Goal: Task Accomplishment & Management: Manage account settings

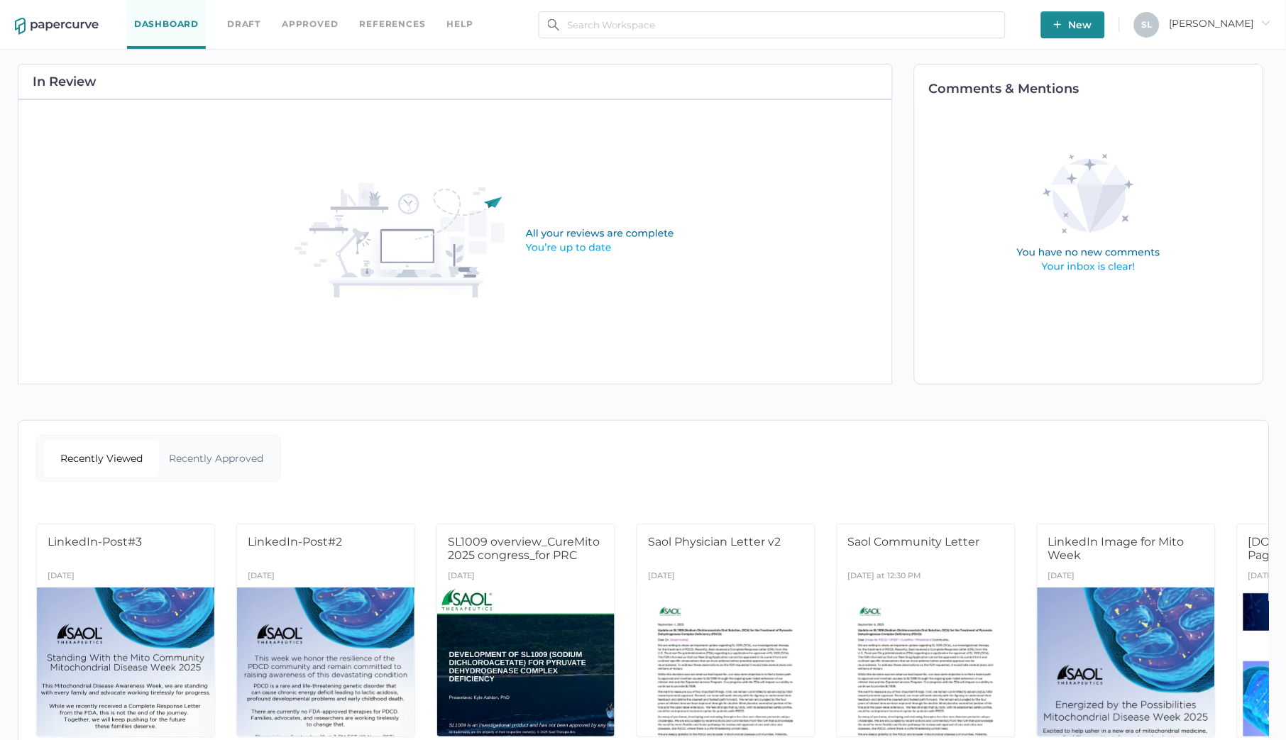
click at [301, 21] on link "Approved" at bounding box center [310, 24] width 56 height 16
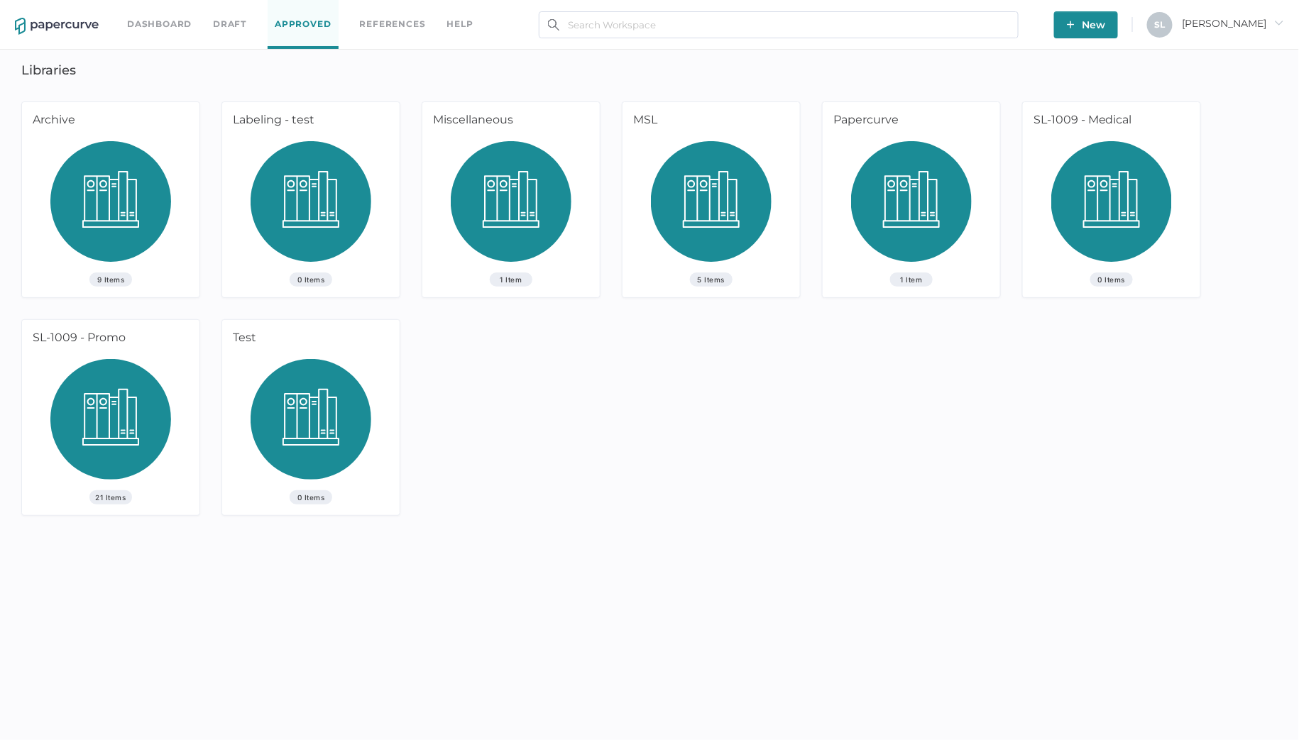
click at [929, 199] on img at bounding box center [911, 206] width 121 height 131
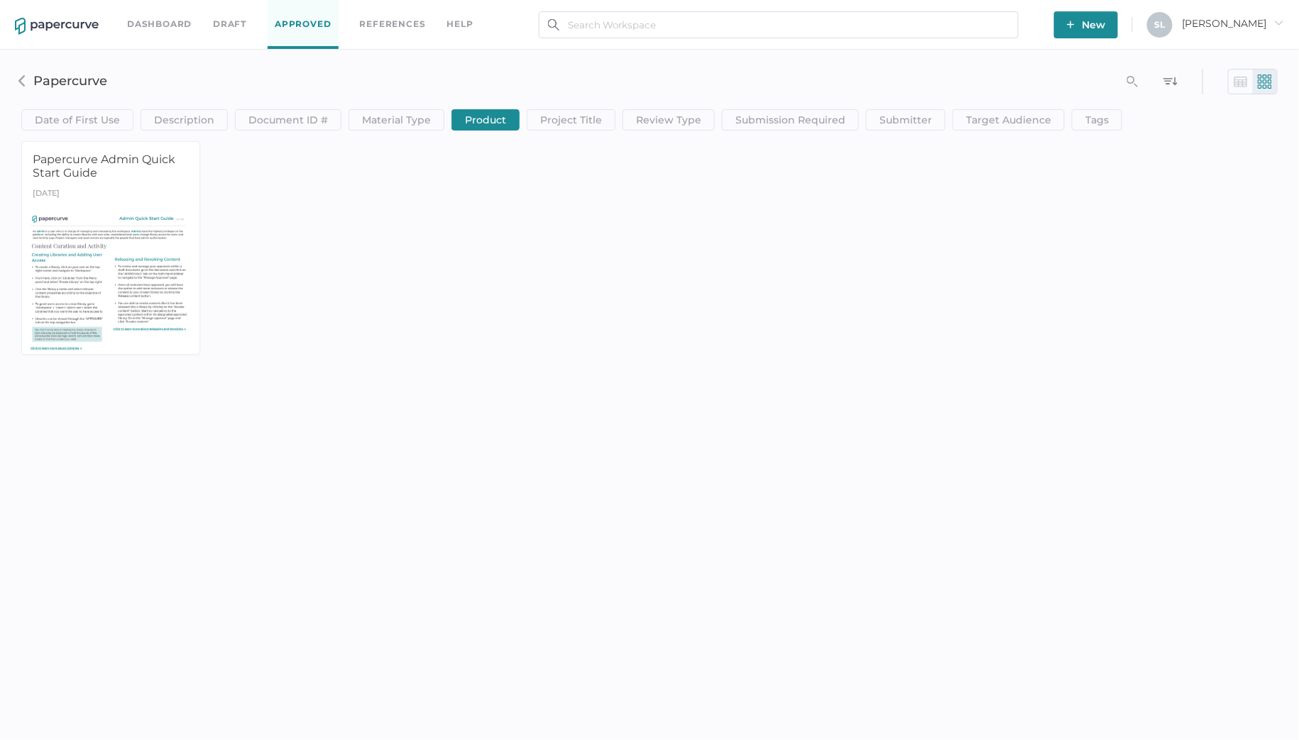
click at [27, 79] on img at bounding box center [21, 80] width 11 height 11
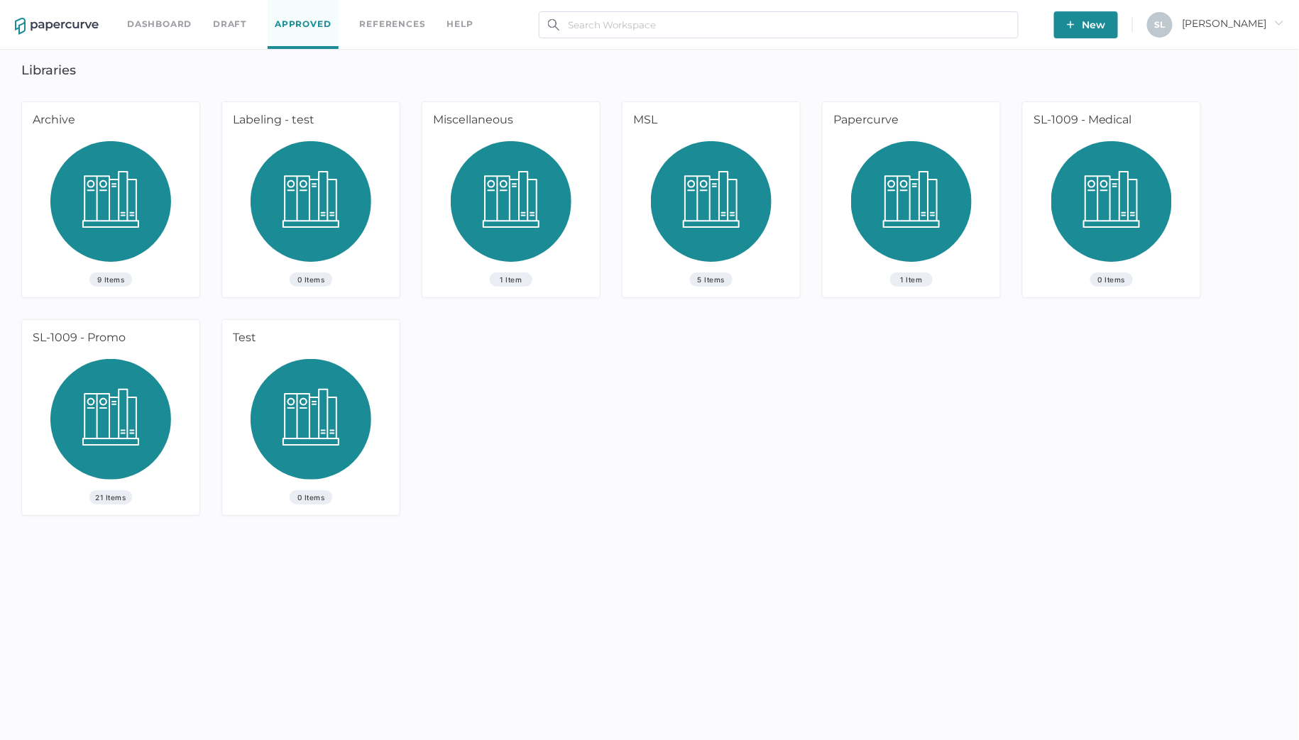
click at [128, 414] on img at bounding box center [110, 424] width 121 height 131
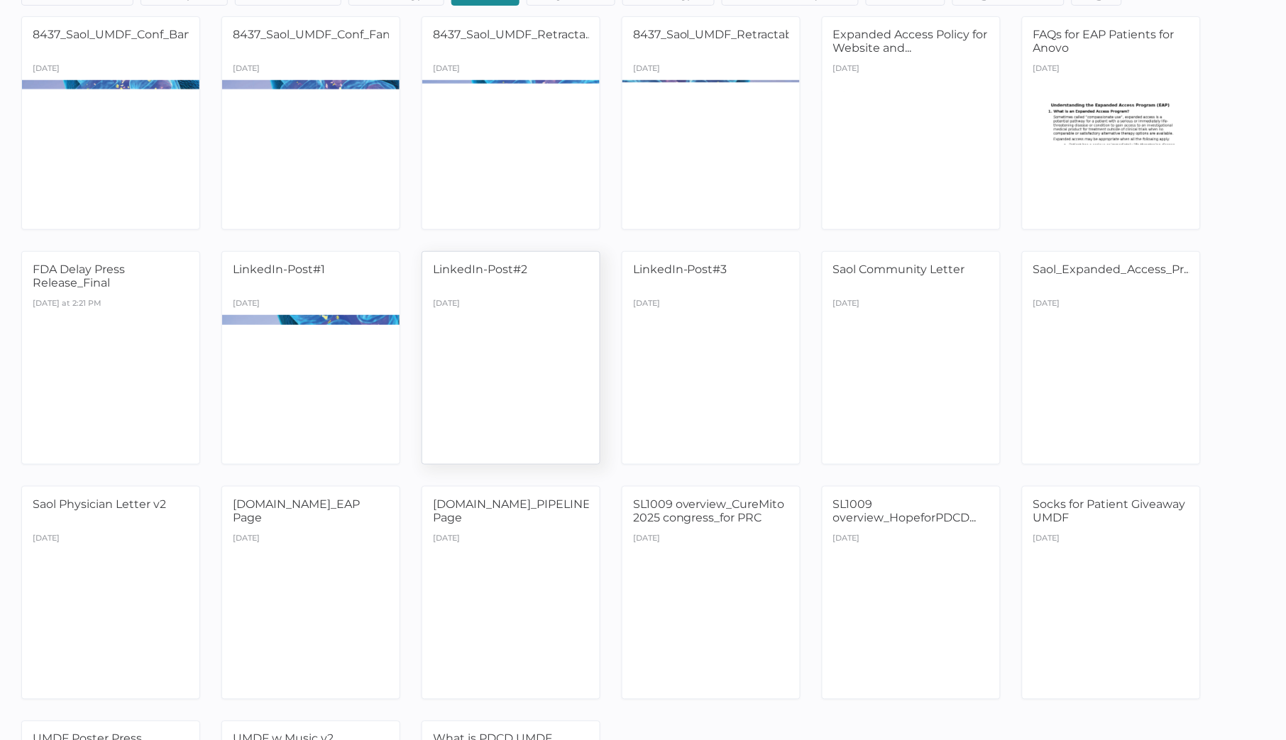
scroll to position [25, 0]
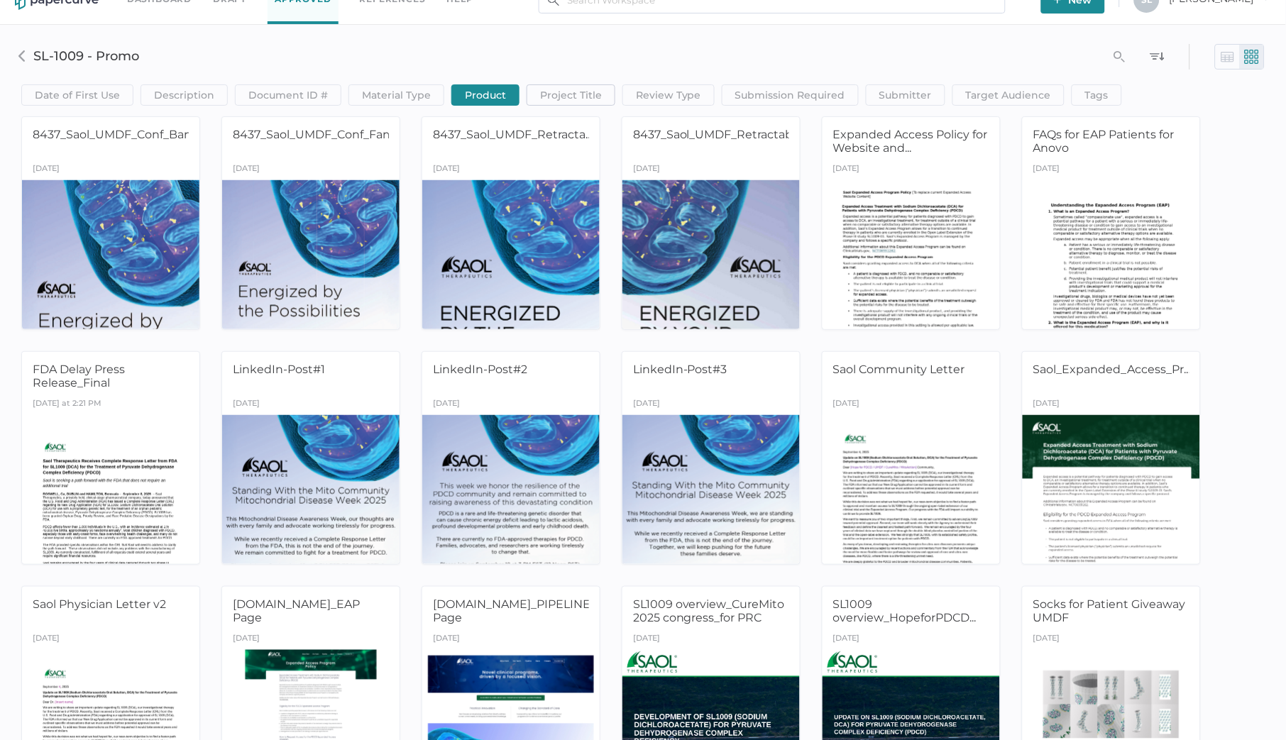
click at [548, 98] on span "Project Title" at bounding box center [571, 95] width 62 height 20
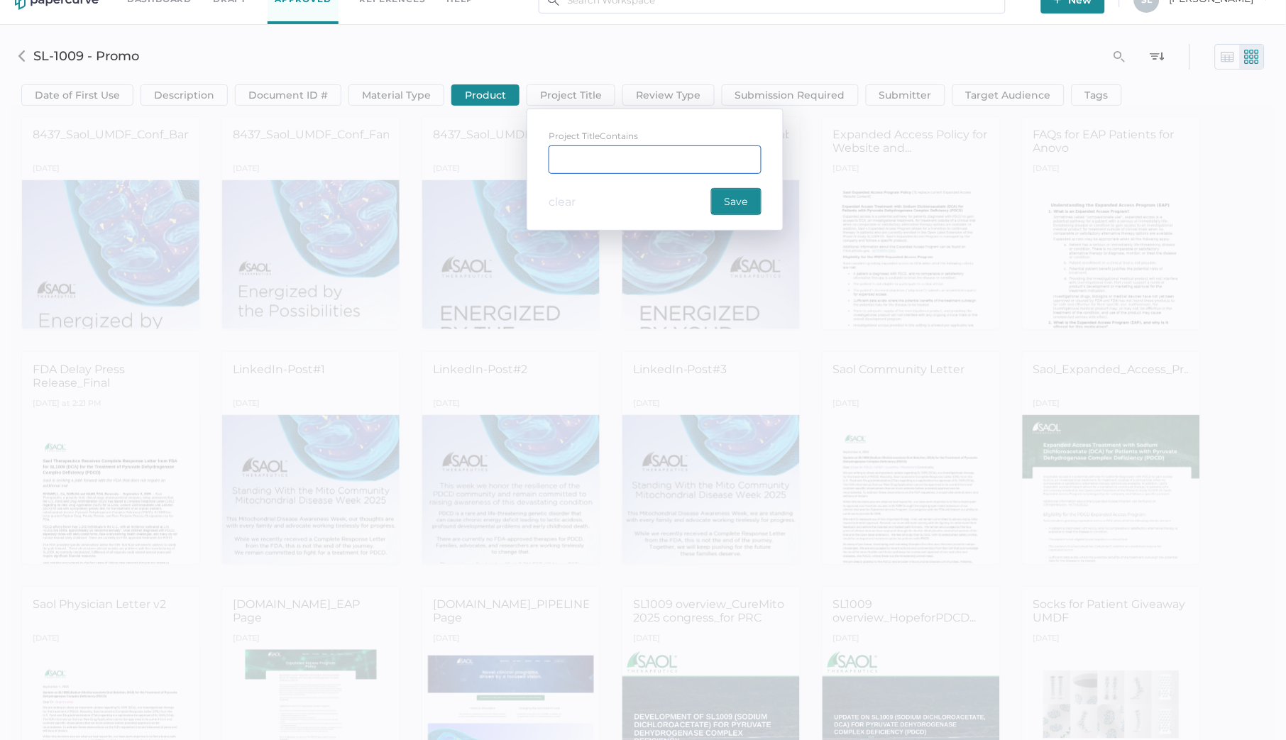
click at [569, 150] on div "text" at bounding box center [655, 160] width 213 height 28
type div "cure"
click at [728, 200] on span "Save" at bounding box center [736, 202] width 23 height 26
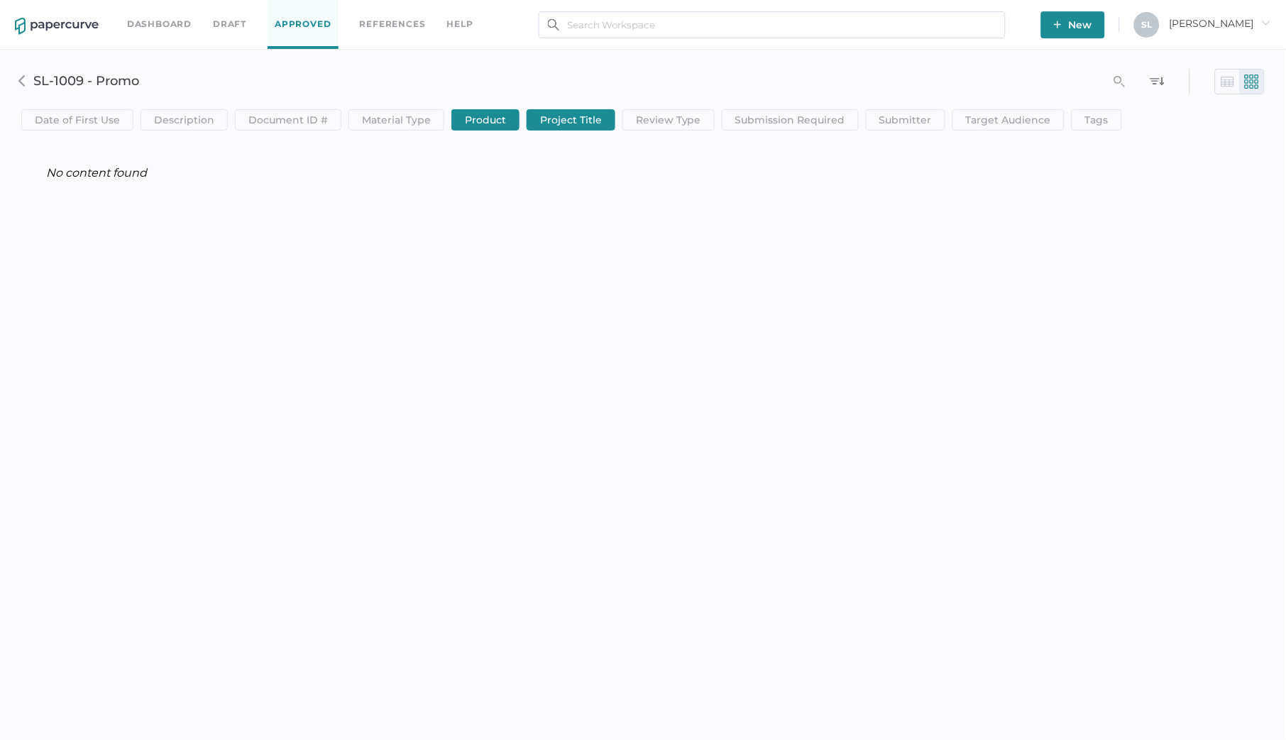
scroll to position [0, 0]
click at [488, 121] on span "Product" at bounding box center [485, 120] width 41 height 20
click at [131, 72] on div "search_left SL-1009 - Promo Date of First Use Before After Exact DATE clear Sav…" at bounding box center [650, 137] width 1278 height 155
click at [20, 82] on img at bounding box center [21, 80] width 11 height 11
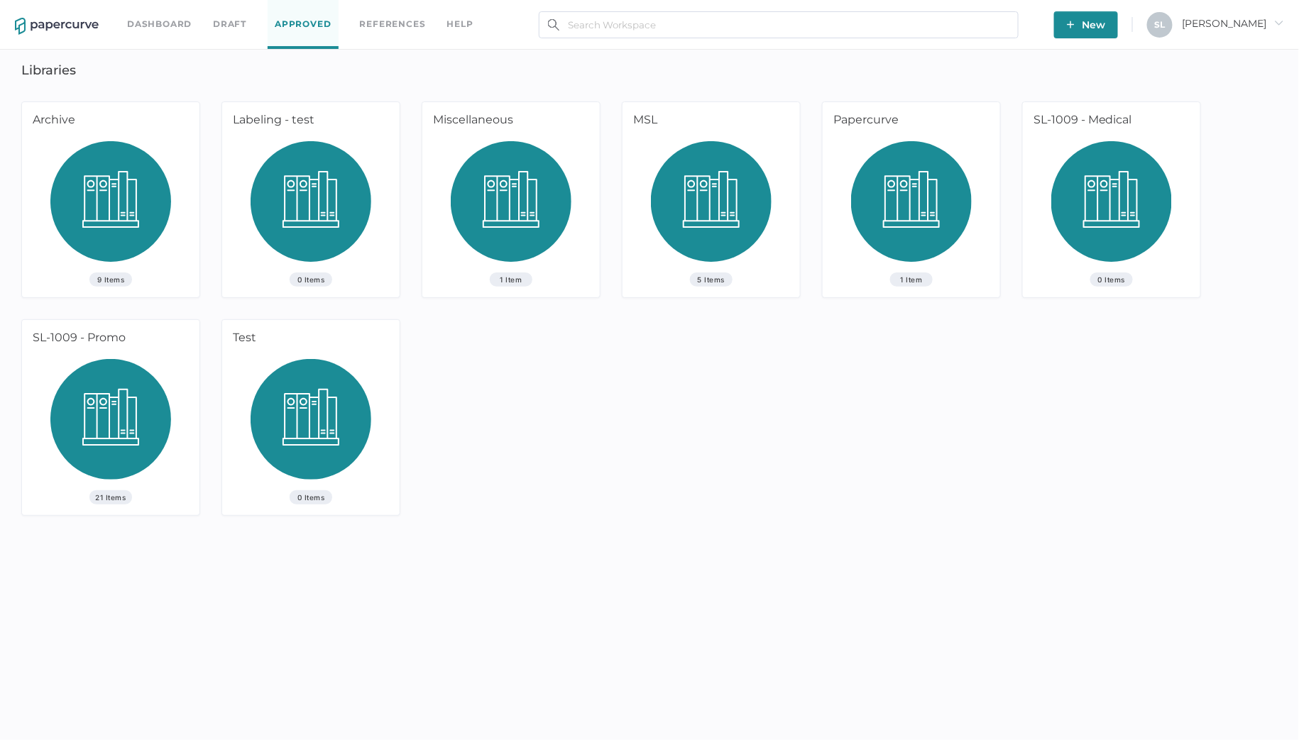
click at [129, 415] on img at bounding box center [110, 424] width 121 height 131
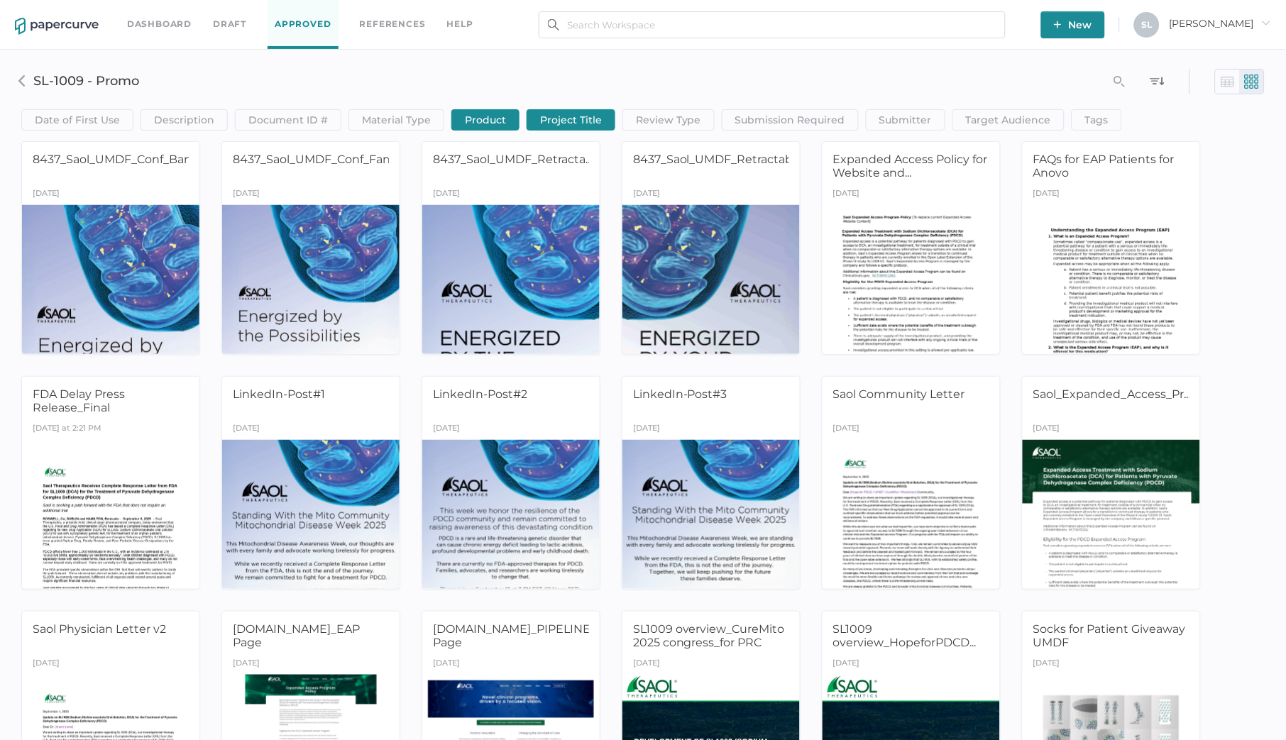
click at [145, 23] on link "Dashboard" at bounding box center [159, 24] width 65 height 16
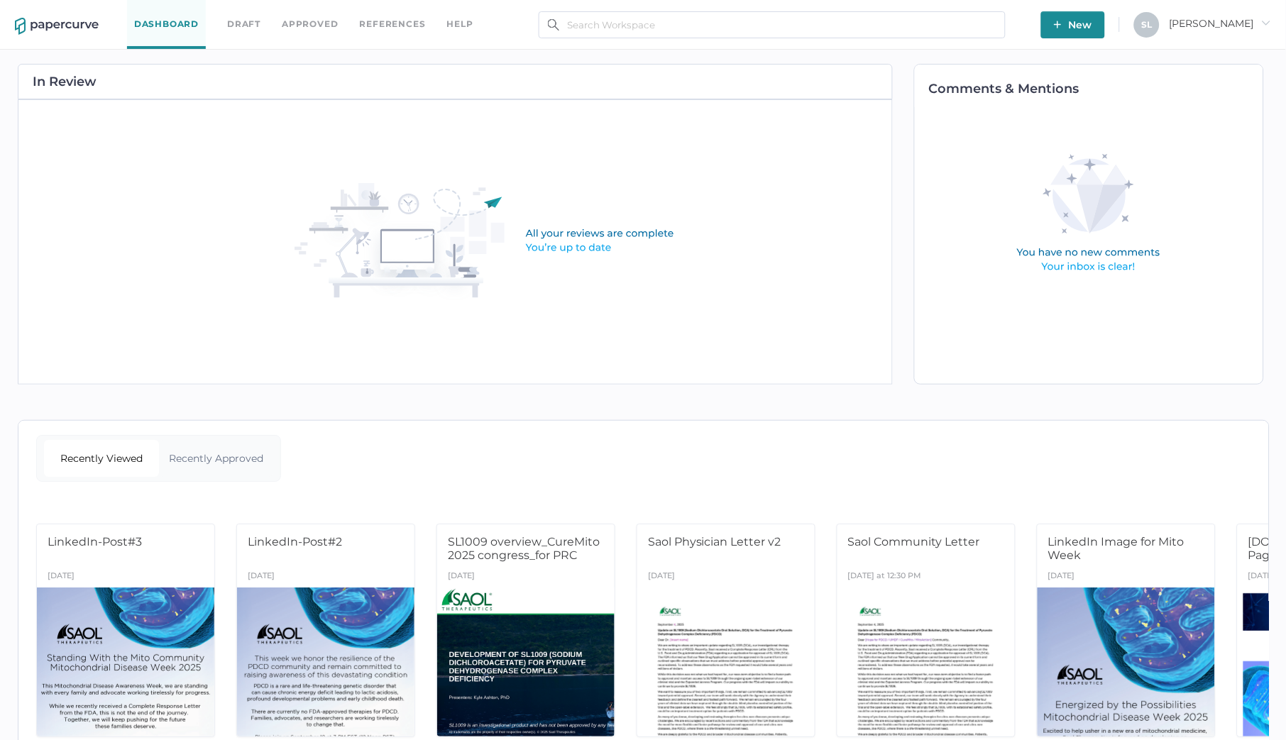
scroll to position [62, 0]
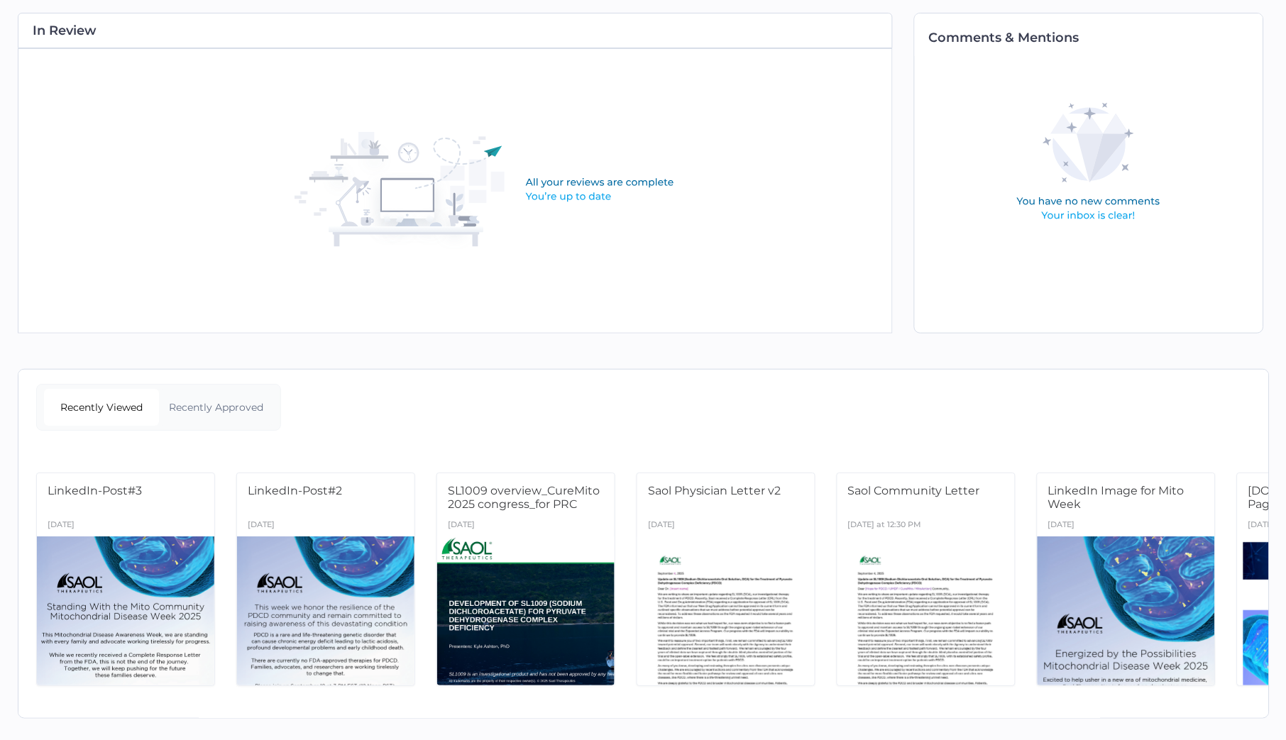
click at [251, 403] on div "Recently Approved" at bounding box center [216, 407] width 115 height 37
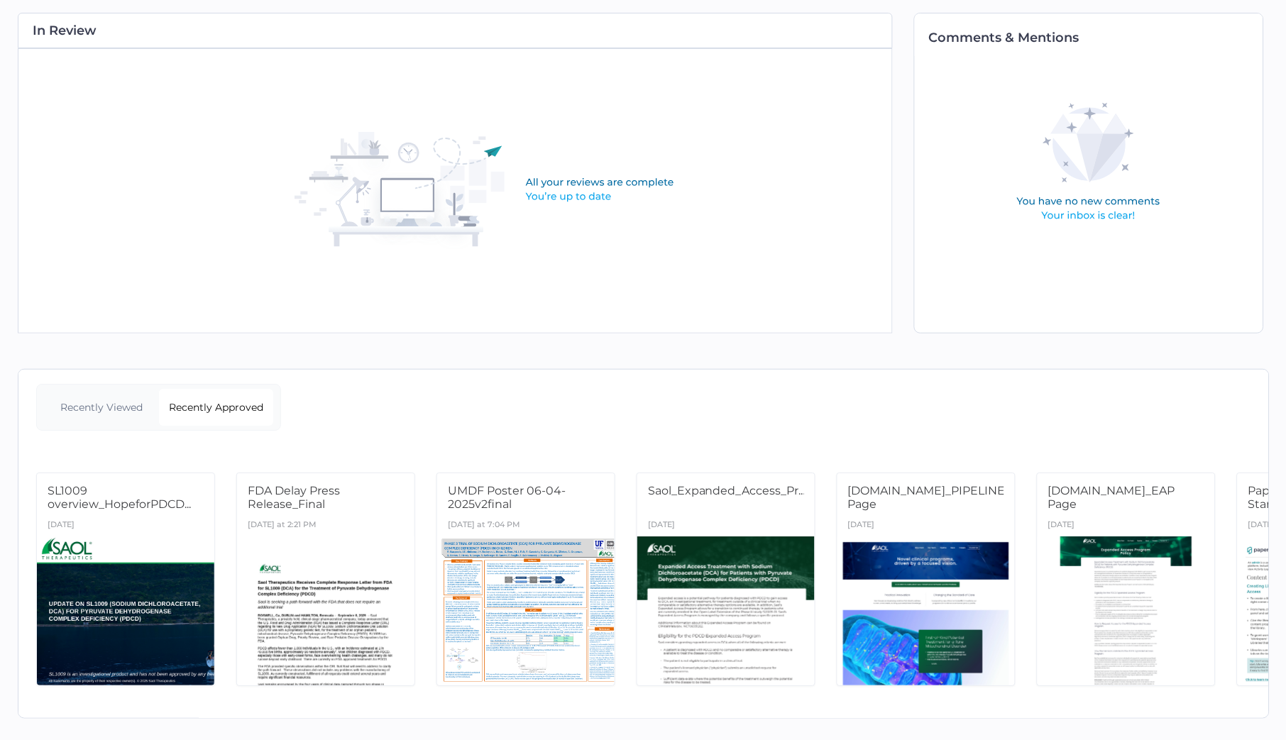
click at [122, 401] on div "Recently Viewed" at bounding box center [101, 407] width 115 height 37
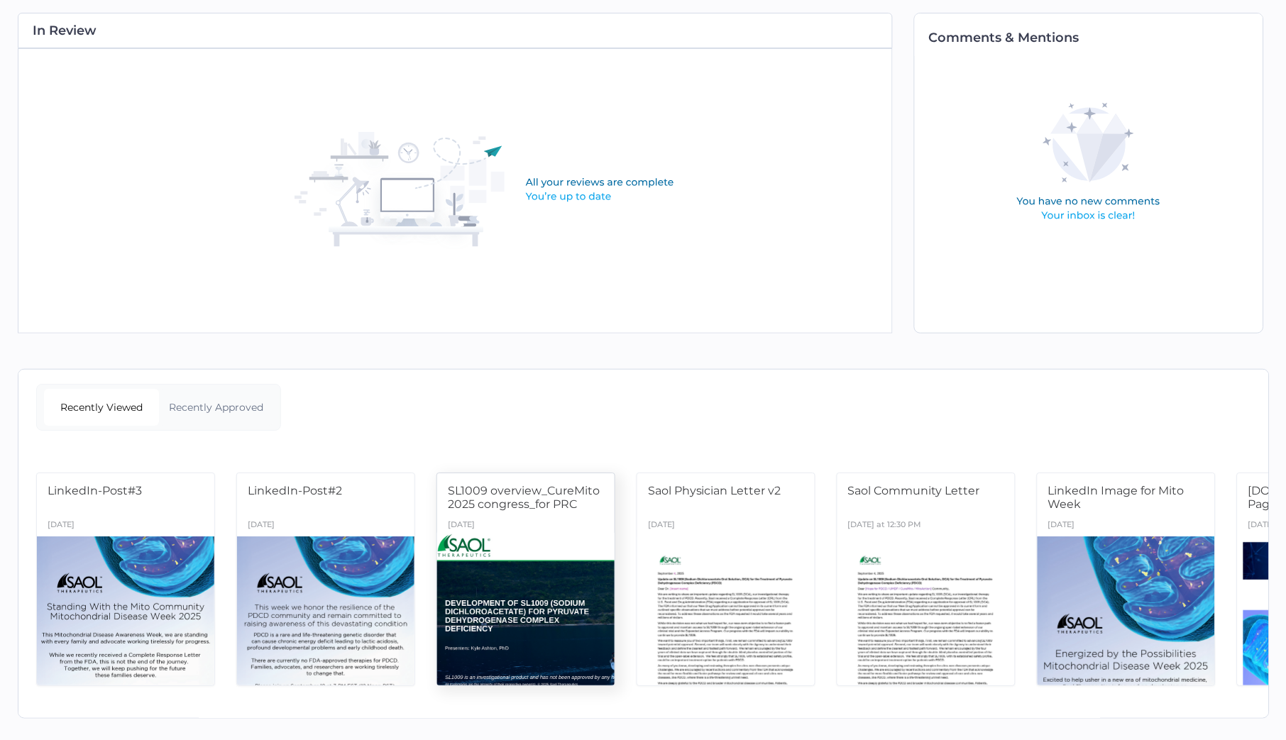
click at [520, 490] on span "SL1009 overview_CureMito 2025 congress_for PRC" at bounding box center [524, 497] width 152 height 27
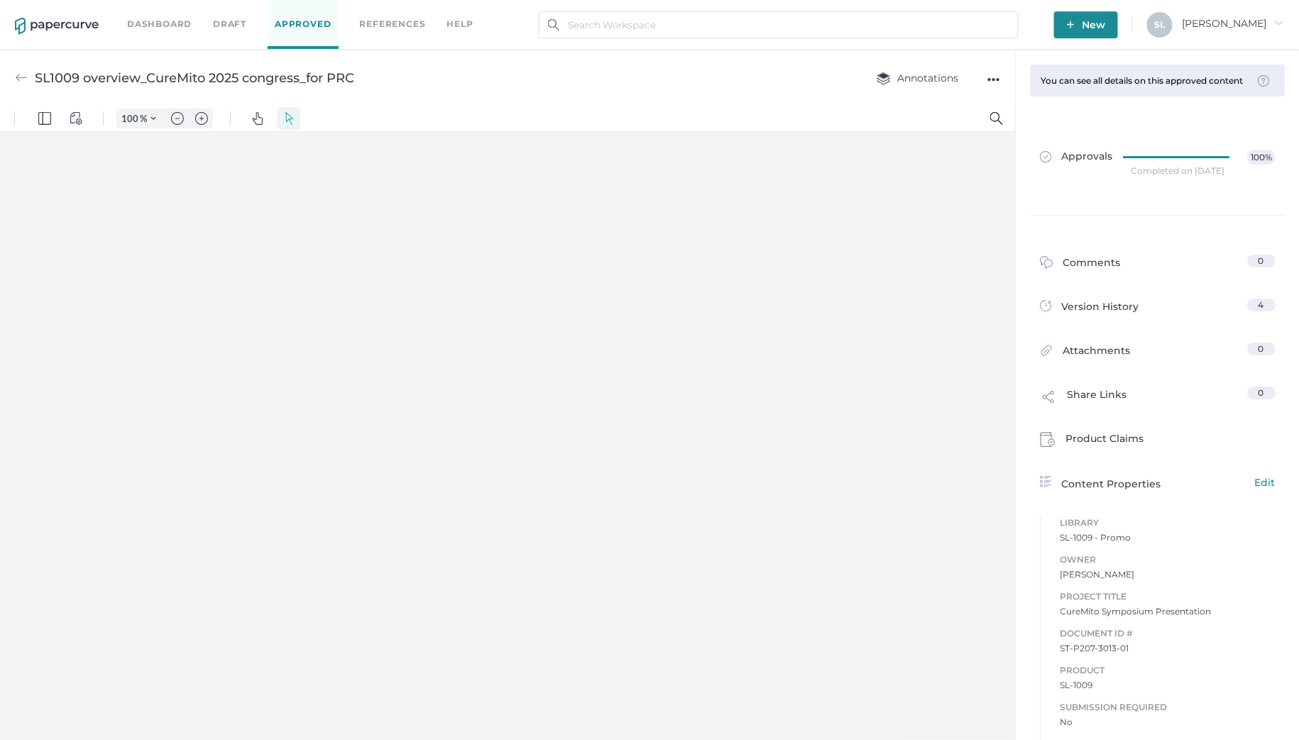
type input "135"
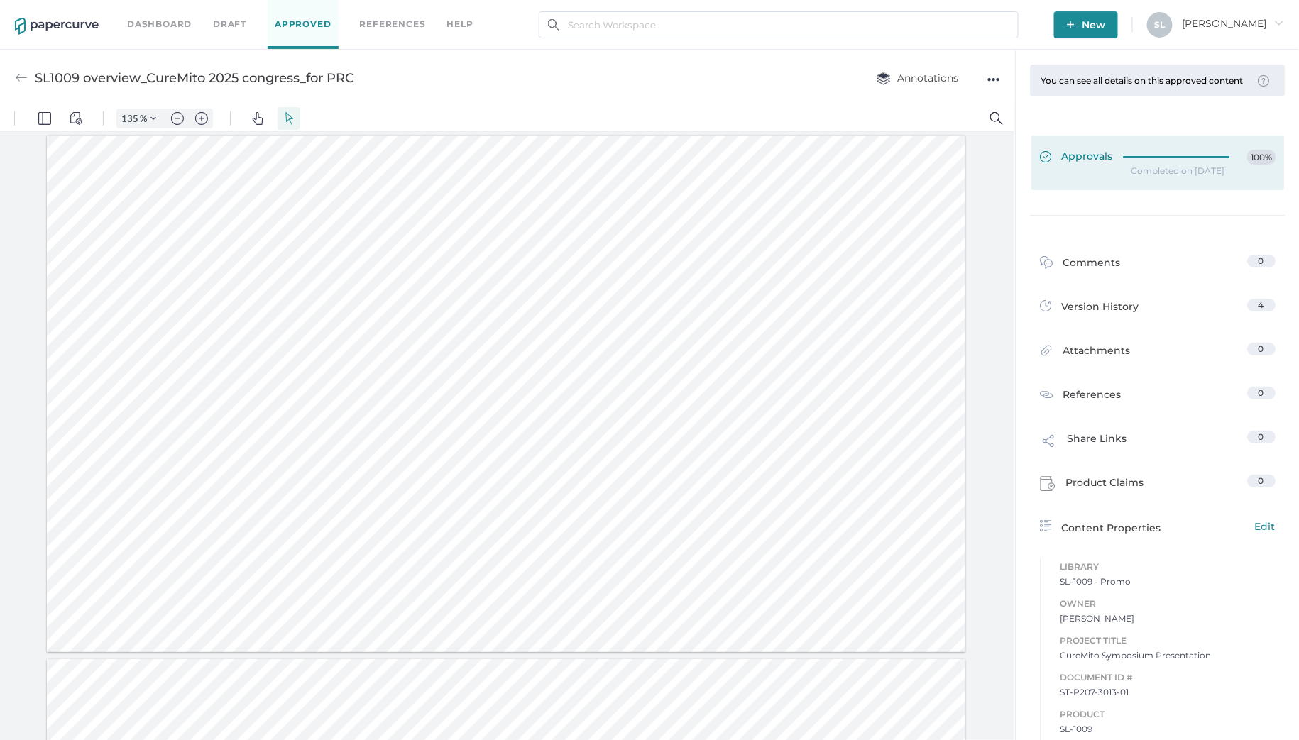
click at [1089, 177] on link "Approvals 100%" at bounding box center [1157, 163] width 253 height 55
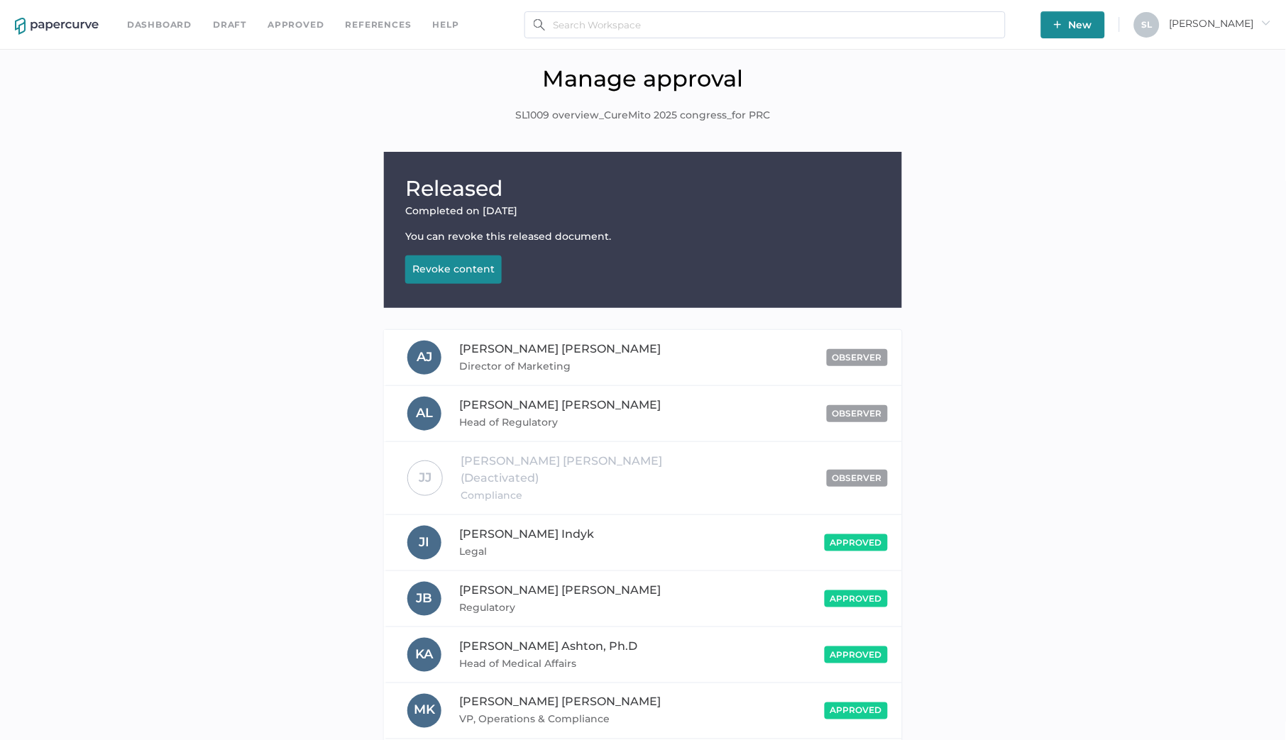
click at [482, 264] on div "Revoke content" at bounding box center [453, 269] width 82 height 13
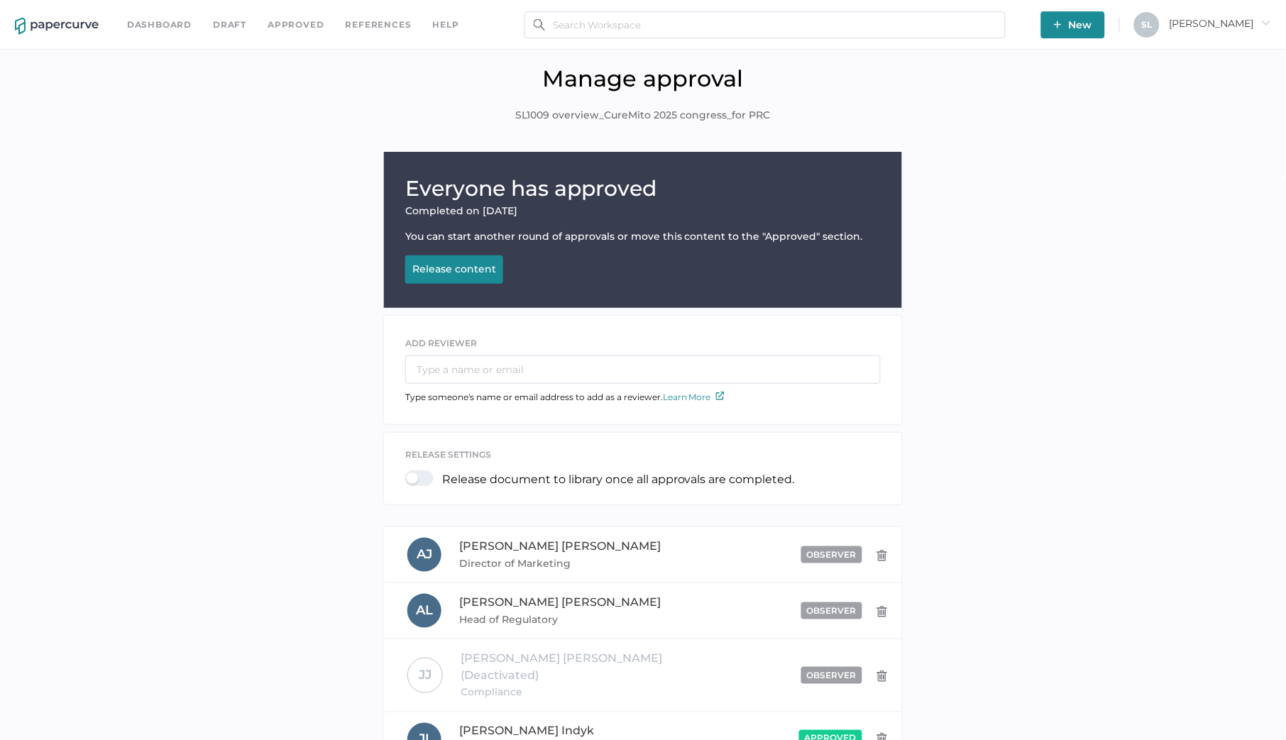
click at [177, 26] on link "Dashboard" at bounding box center [159, 25] width 65 height 16
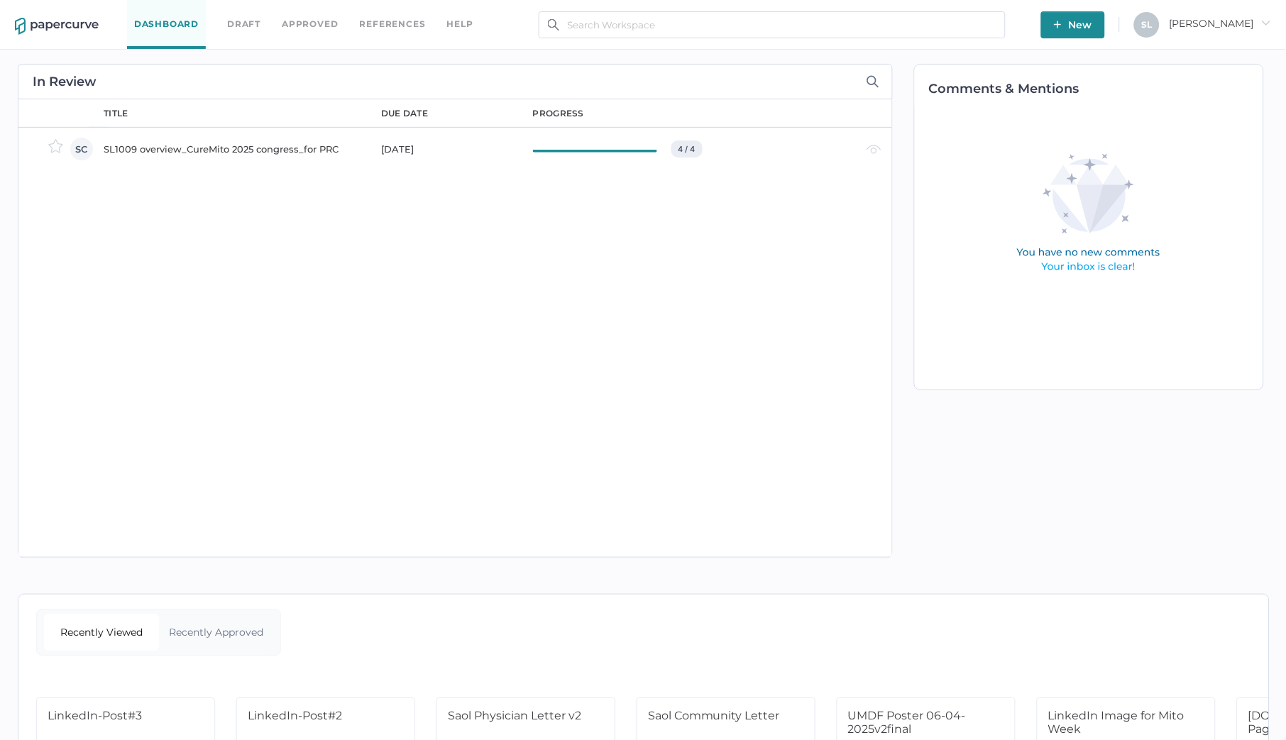
click at [202, 149] on div "SL1009 overview_CureMito 2025 congress_for PRC" at bounding box center [234, 149] width 261 height 17
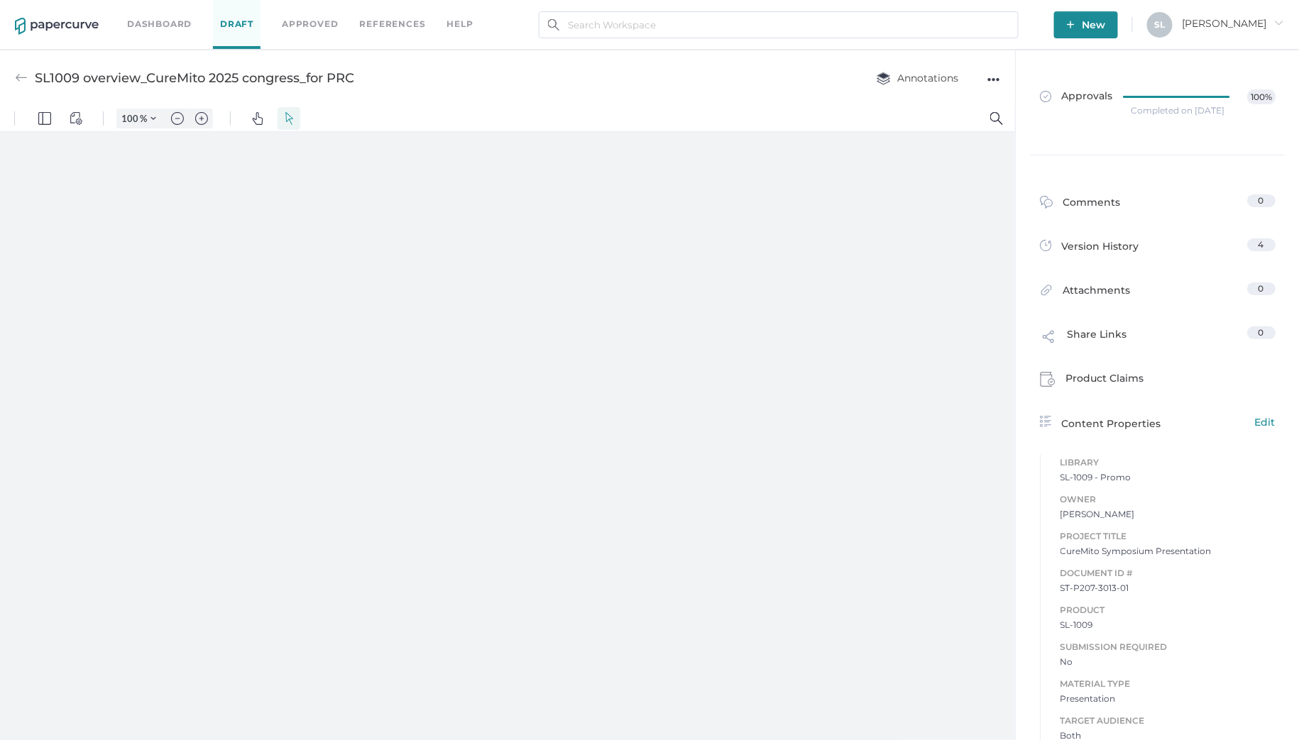
type input "135"
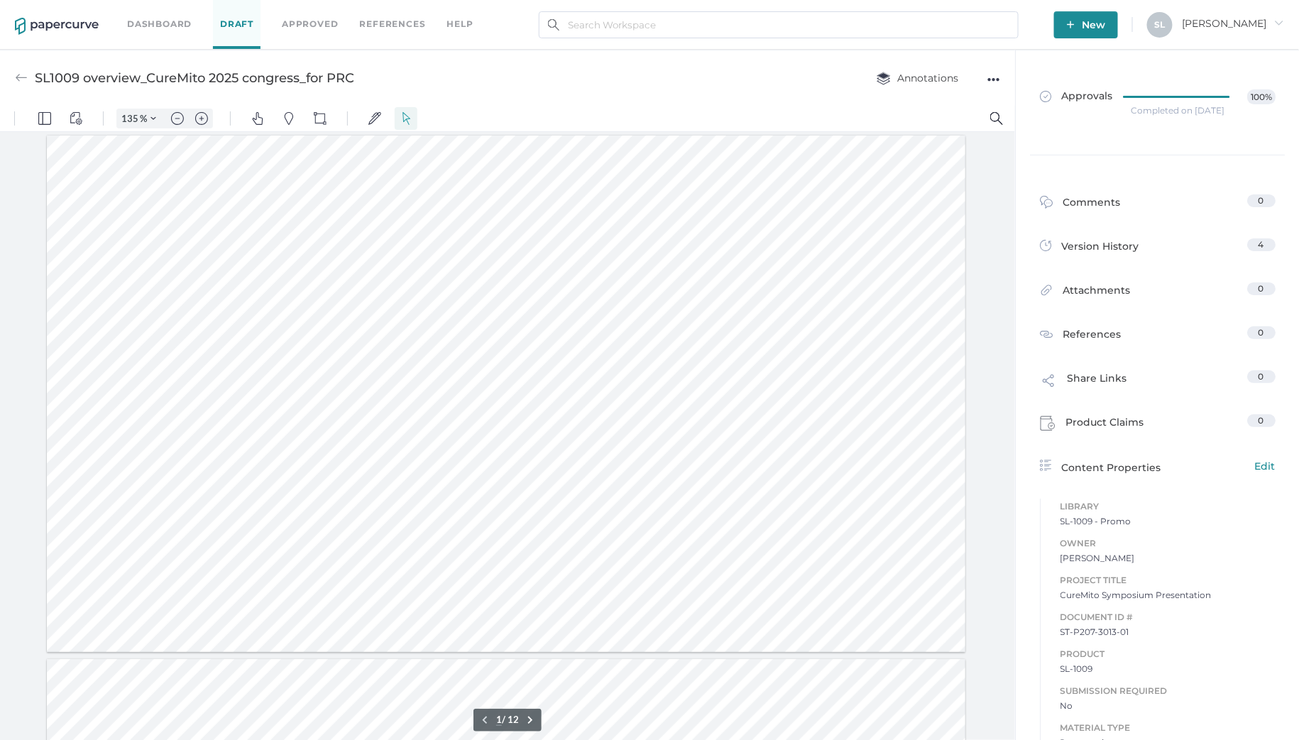
click at [992, 79] on div "●●●" at bounding box center [993, 80] width 13 height 20
click at [946, 190] on span "Upload new version" at bounding box center [938, 187] width 98 height 27
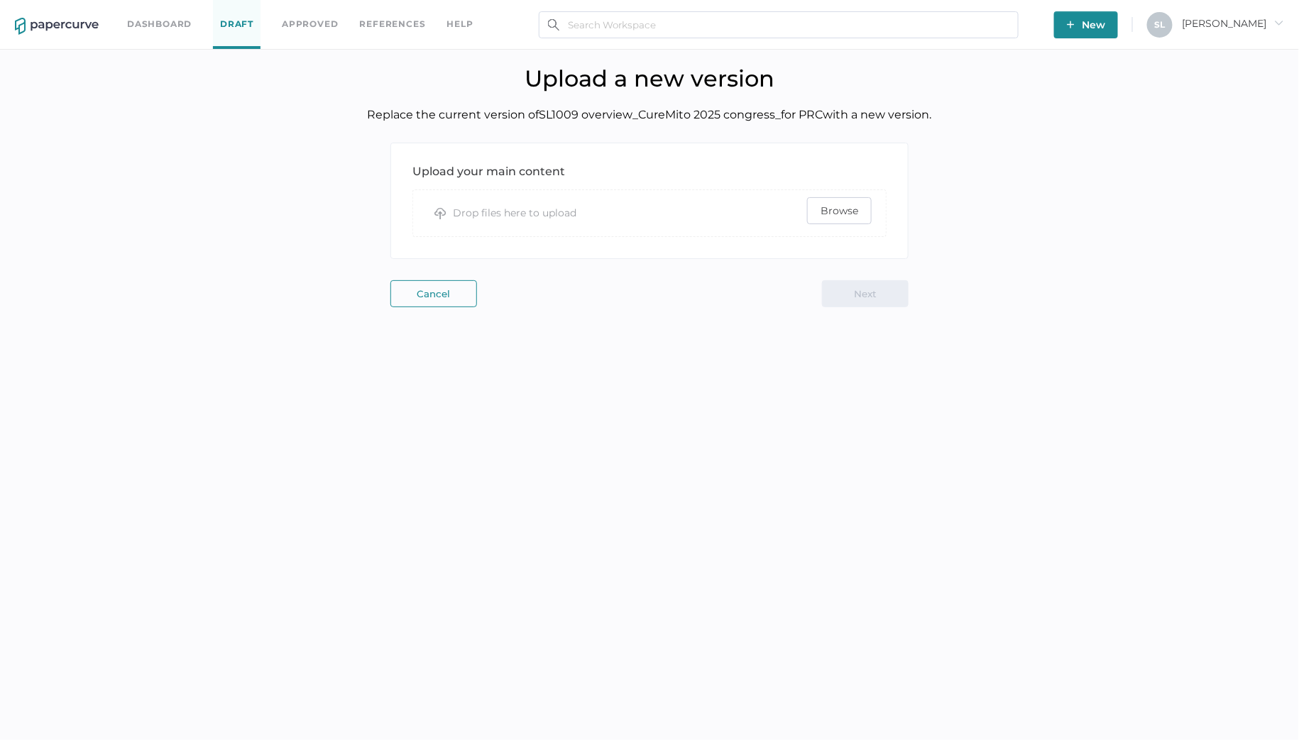
click at [830, 215] on span "Browse" at bounding box center [840, 211] width 38 height 26
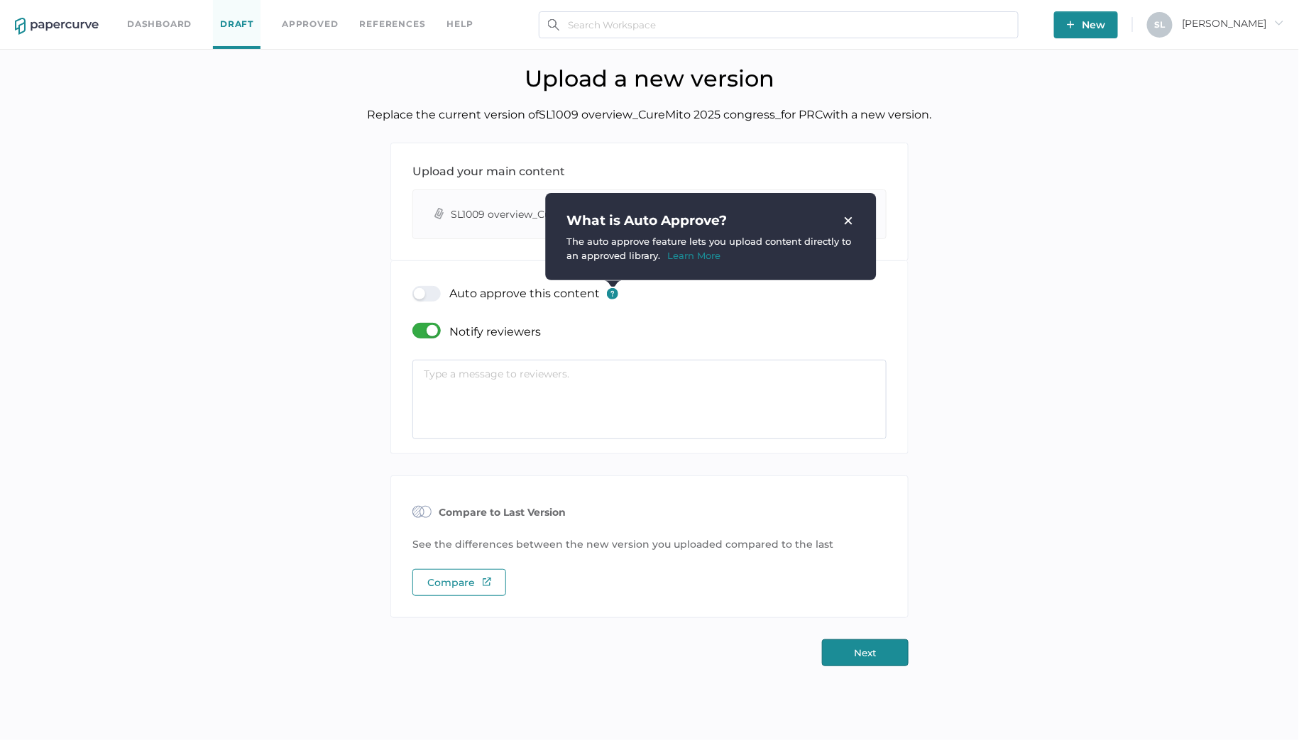
click at [611, 292] on img at bounding box center [612, 293] width 11 height 11
click at [550, 380] on textarea at bounding box center [649, 400] width 474 height 80
paste textarea "updated version. Includes: Investigational product disclaimer on all slides Add…"
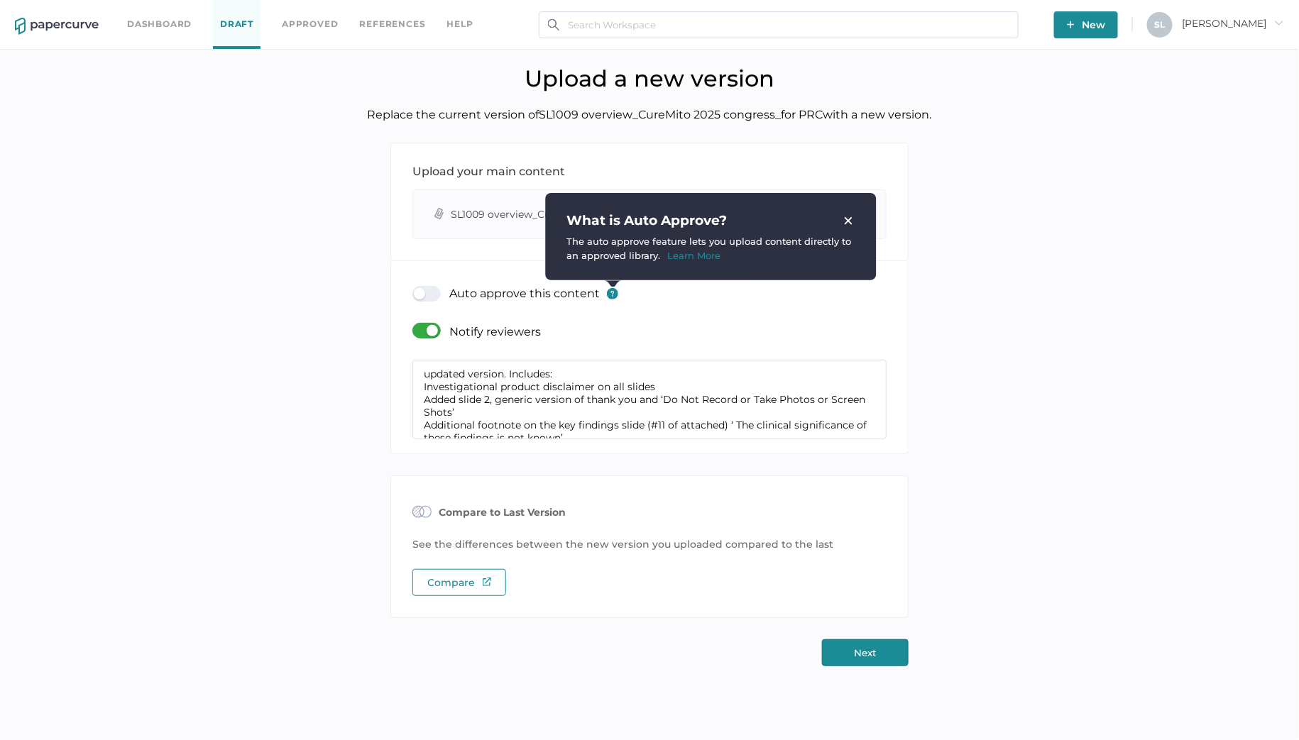
click at [509, 371] on textarea "updated version. Includes: Investigational product disclaimer on all slides Add…" at bounding box center [649, 400] width 474 height 80
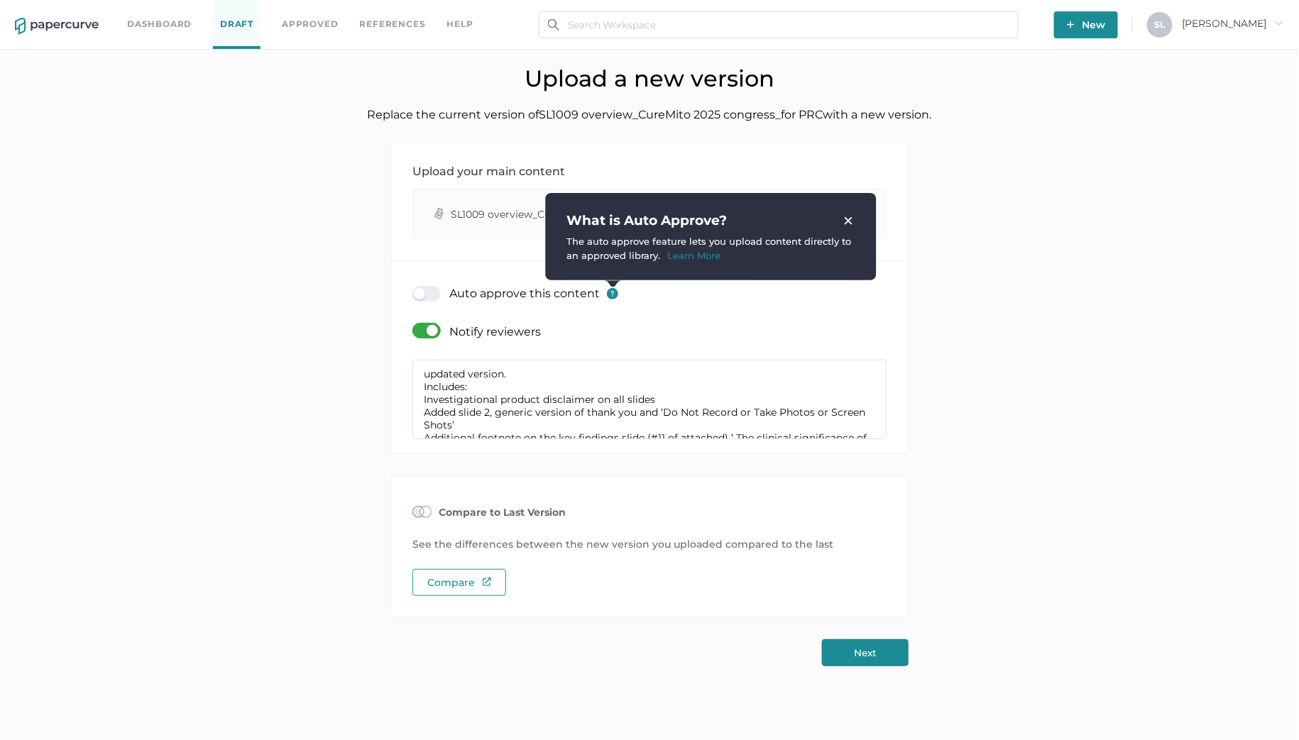
scroll to position [25, 0]
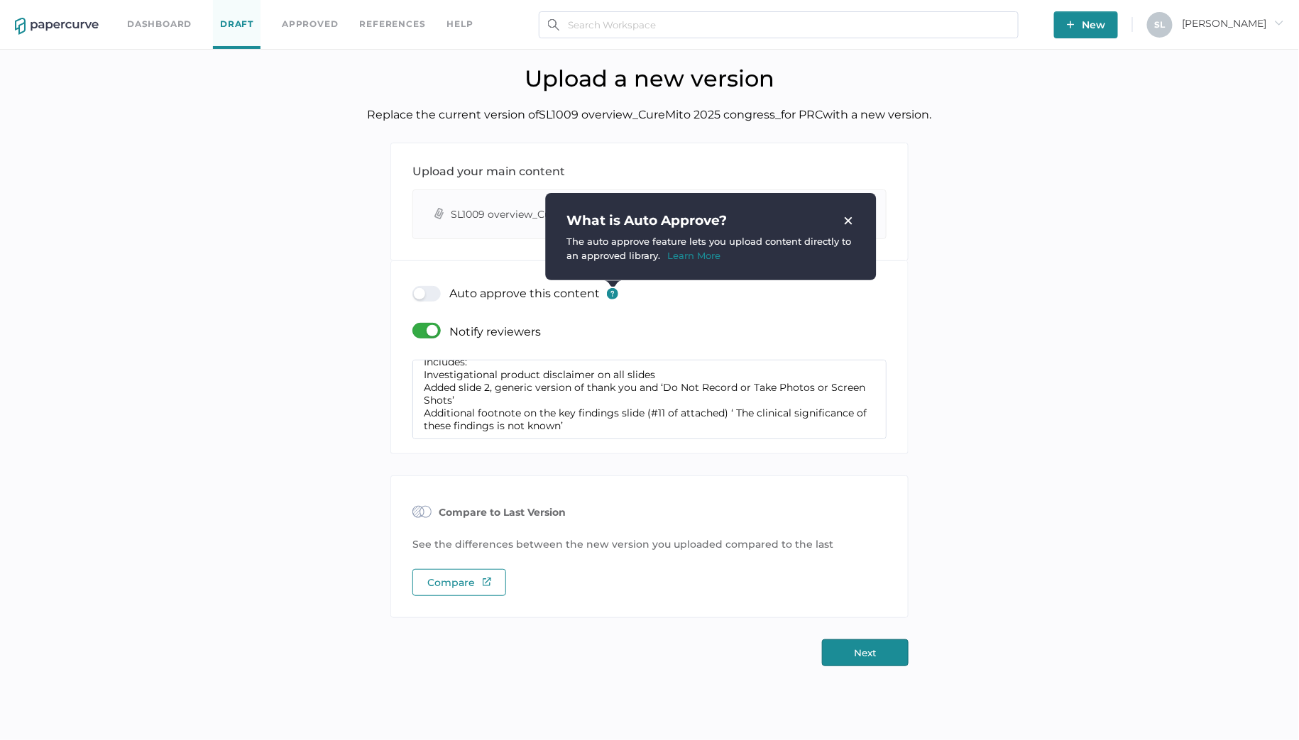
type textarea "updated version. Includes: Investigational product disclaimer on all slides Add…"
click at [871, 647] on button "Next" at bounding box center [865, 653] width 87 height 27
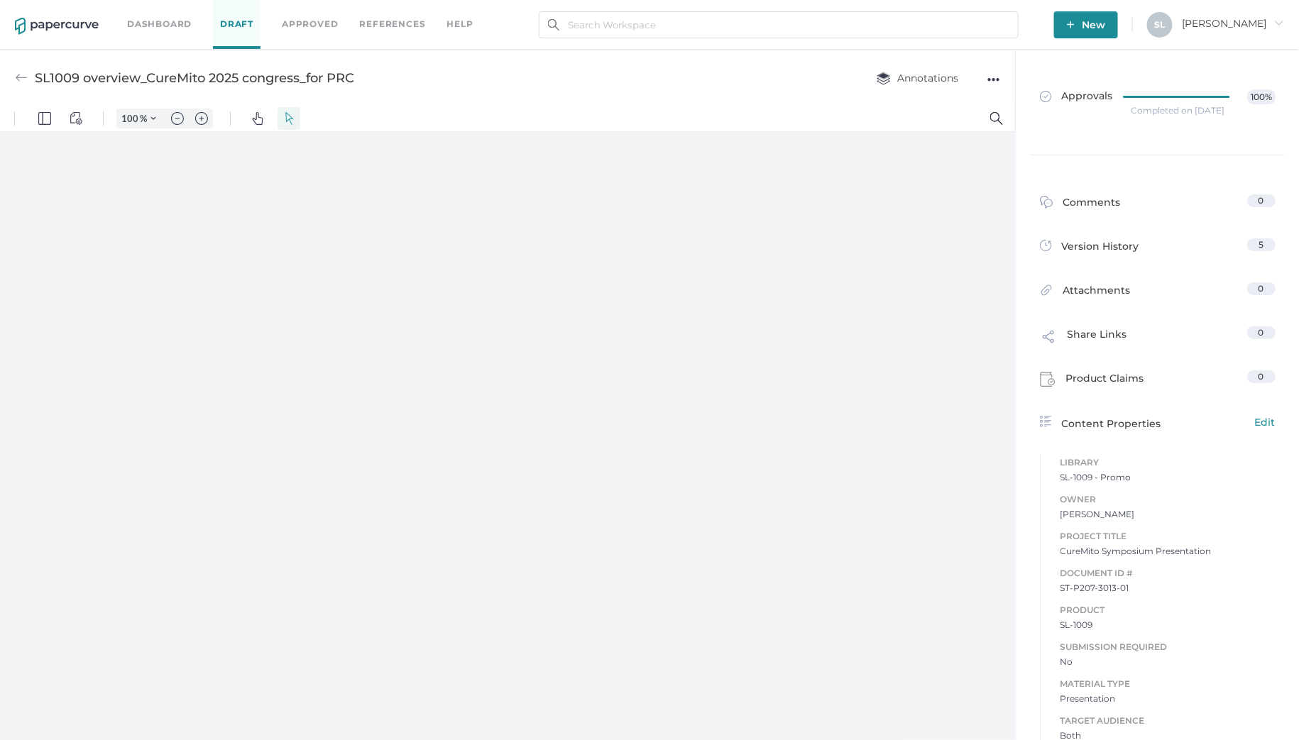
type input "135"
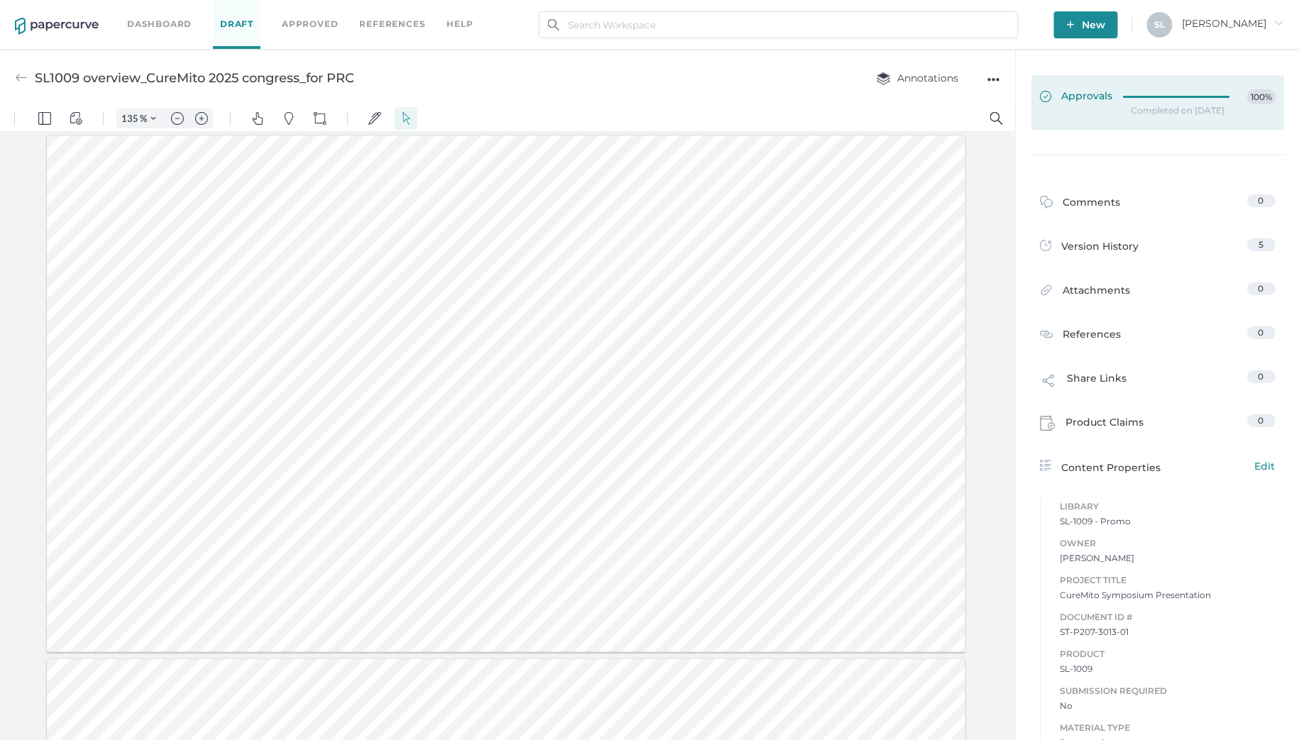
click at [1096, 105] on link "Approvals 100%" at bounding box center [1157, 102] width 253 height 55
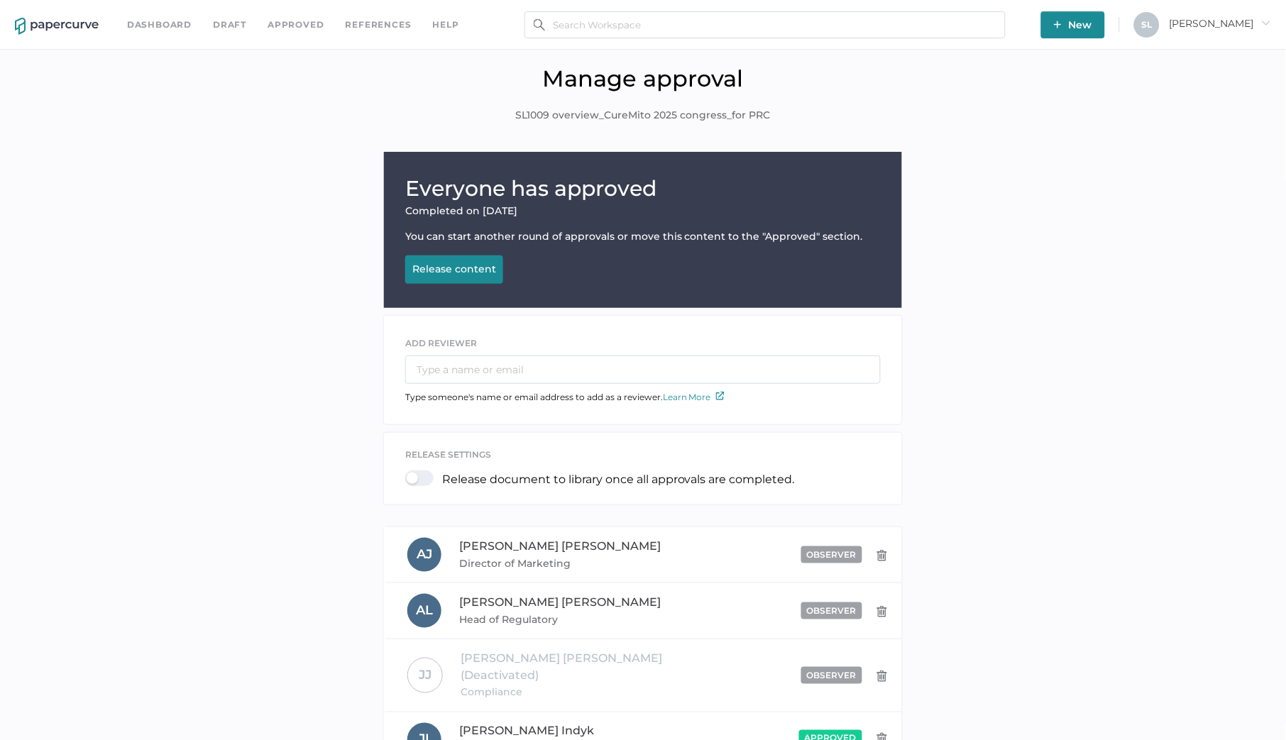
click at [481, 269] on div "Release content" at bounding box center [454, 269] width 84 height 13
